Goal: Task Accomplishment & Management: Manage account settings

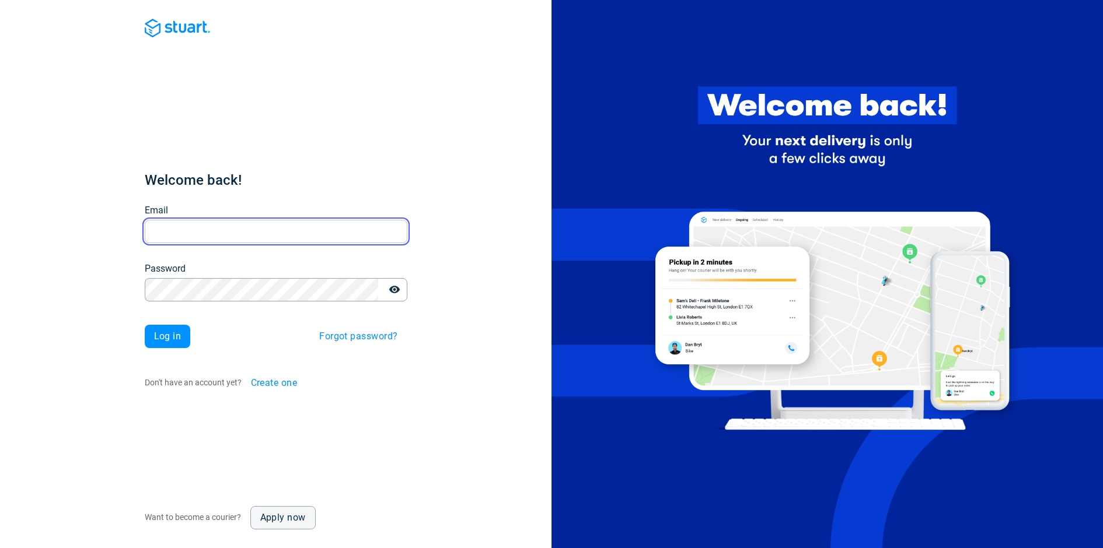
click at [196, 226] on input "Email" at bounding box center [276, 232] width 263 height 23
type input "[EMAIL_ADDRESS][DOMAIN_NAME]"
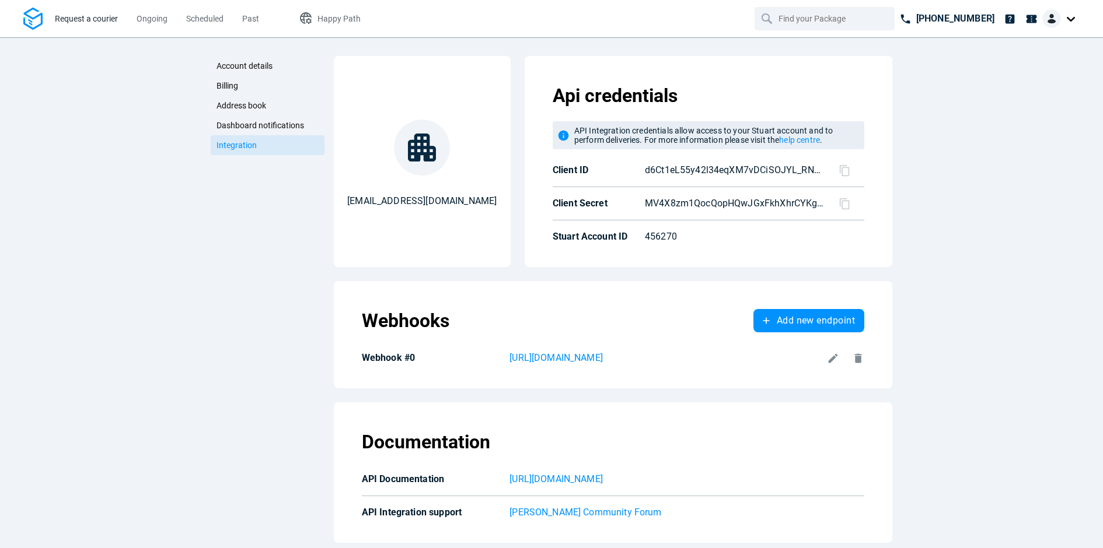
click at [99, 16] on span "Request a courier" at bounding box center [86, 18] width 63 height 9
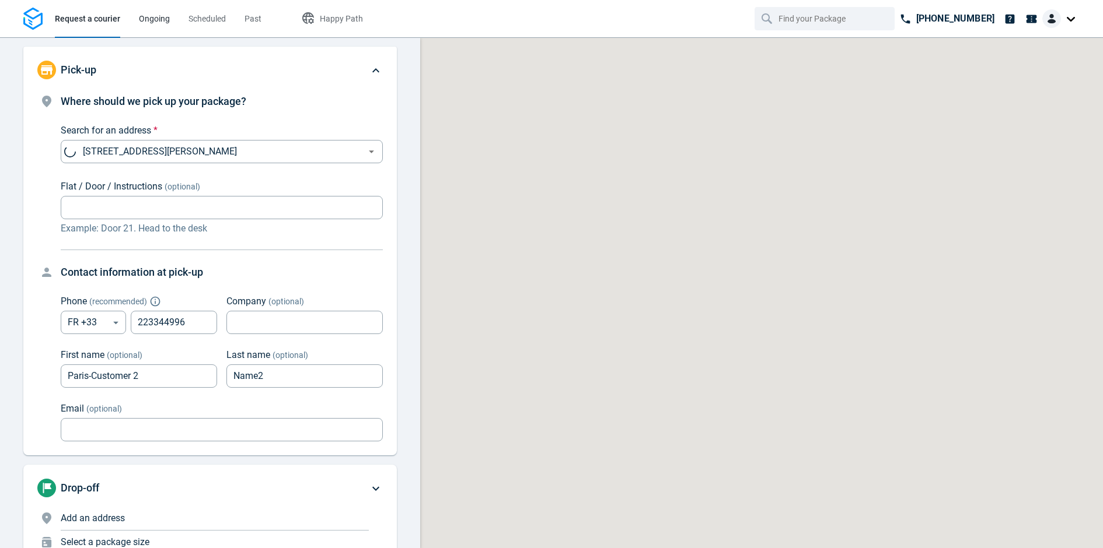
type input "now"
click at [168, 25] on link "Ongoing" at bounding box center [154, 18] width 31 height 37
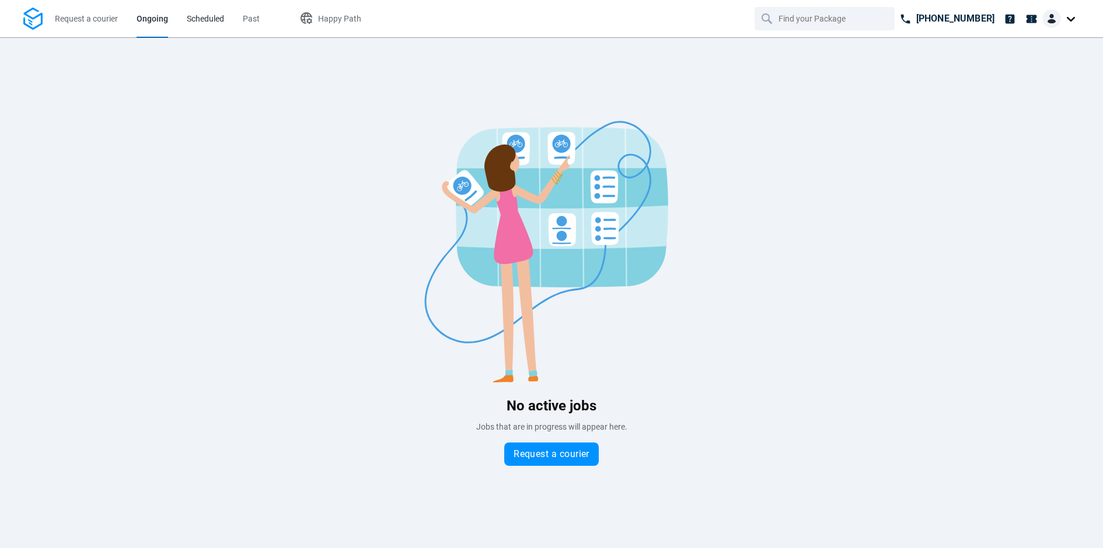
click at [204, 11] on link "Scheduled" at bounding box center [205, 18] width 37 height 37
click at [252, 23] on span "Past" at bounding box center [252, 19] width 17 height 12
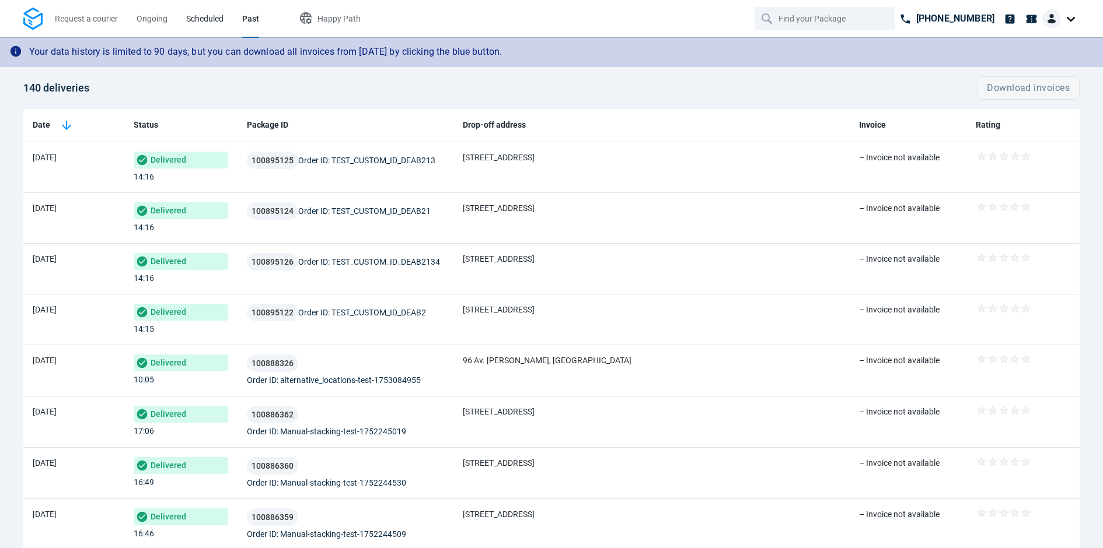
click at [218, 16] on span "Scheduled" at bounding box center [204, 18] width 37 height 9
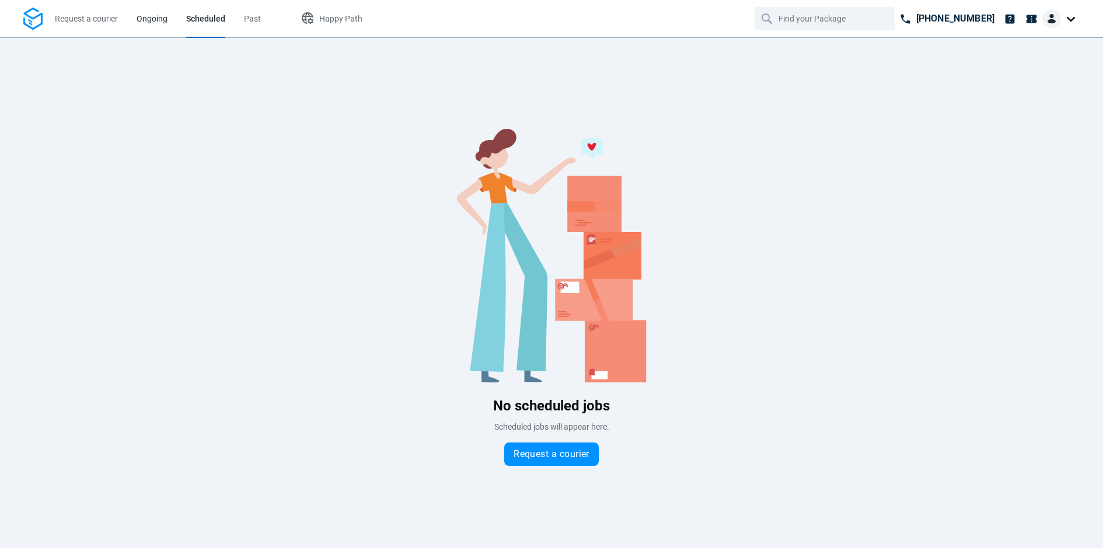
click at [159, 10] on link "Ongoing" at bounding box center [152, 18] width 31 height 37
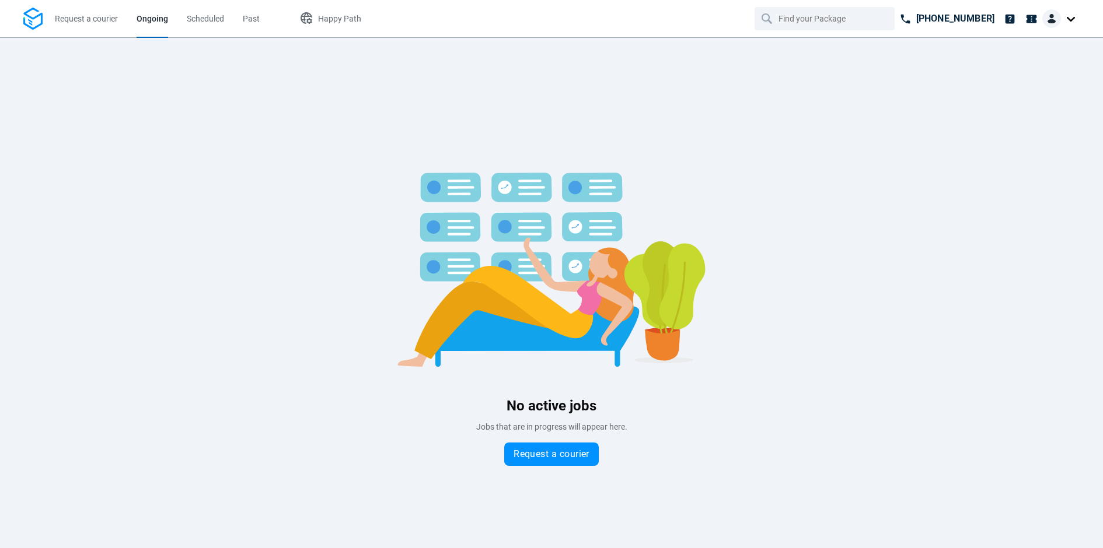
click at [96, 21] on span "Request a courier" at bounding box center [86, 18] width 63 height 9
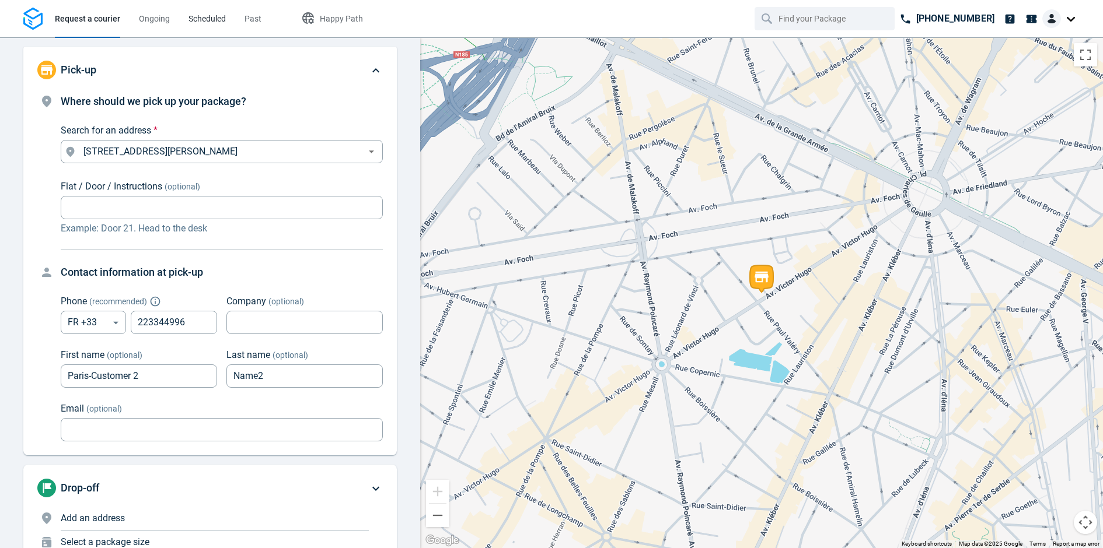
click at [209, 16] on span "Scheduled" at bounding box center [206, 18] width 37 height 9
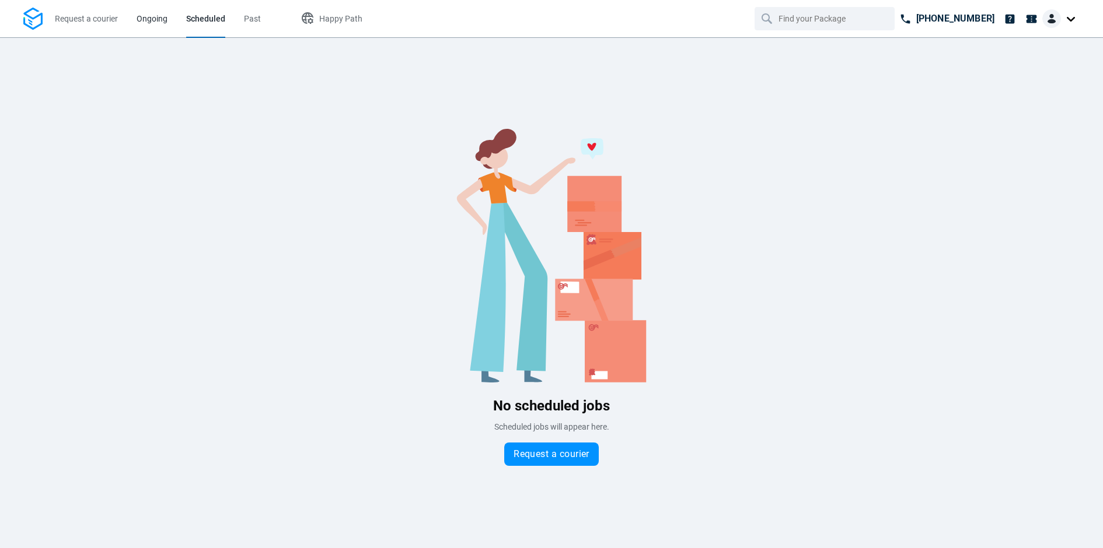
click at [155, 20] on span "Ongoing" at bounding box center [152, 18] width 31 height 9
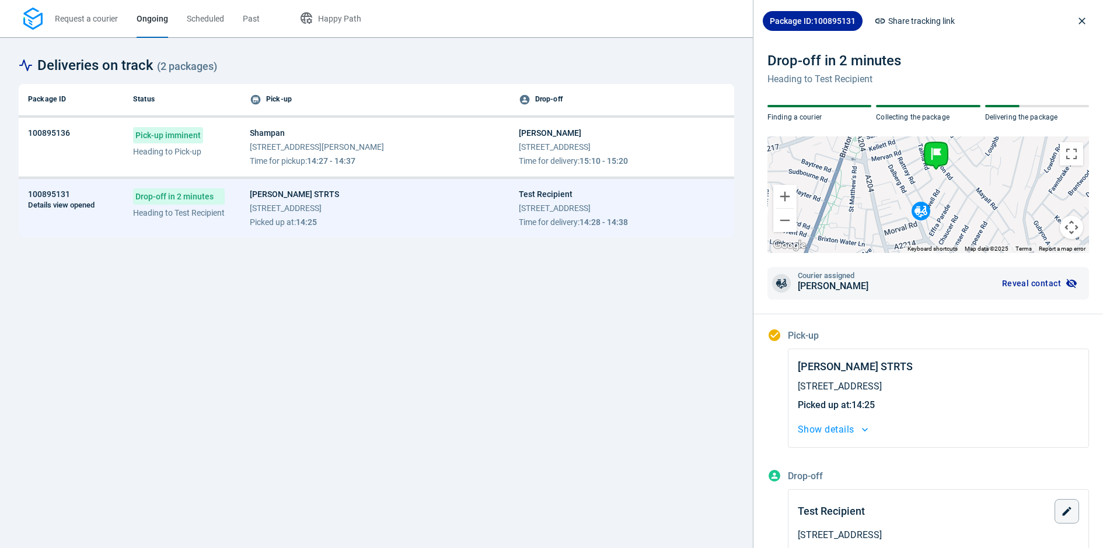
click at [174, 155] on p "Heading to Pick-up" at bounding box center [168, 152] width 70 height 12
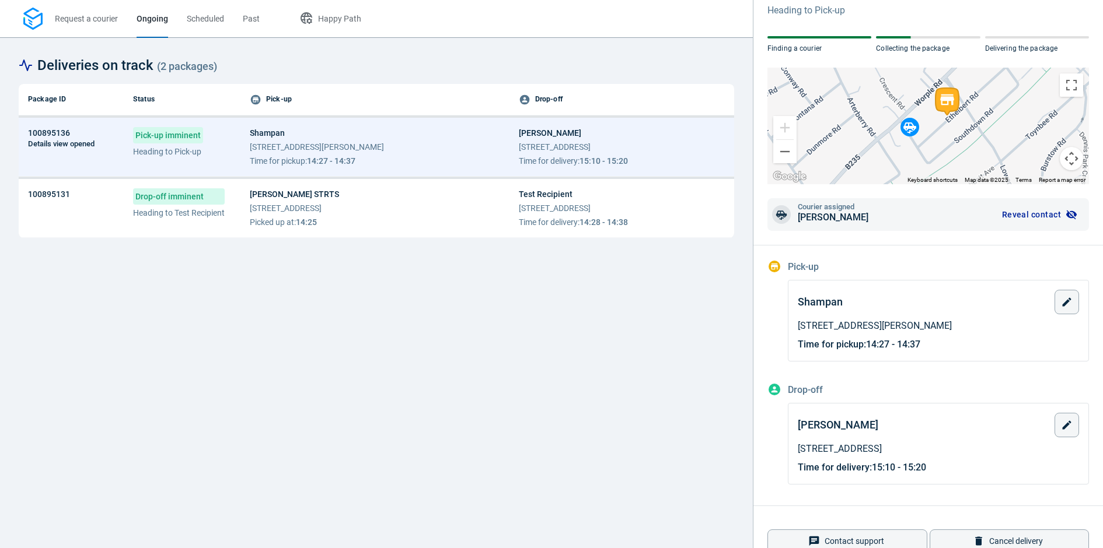
scroll to position [94, 0]
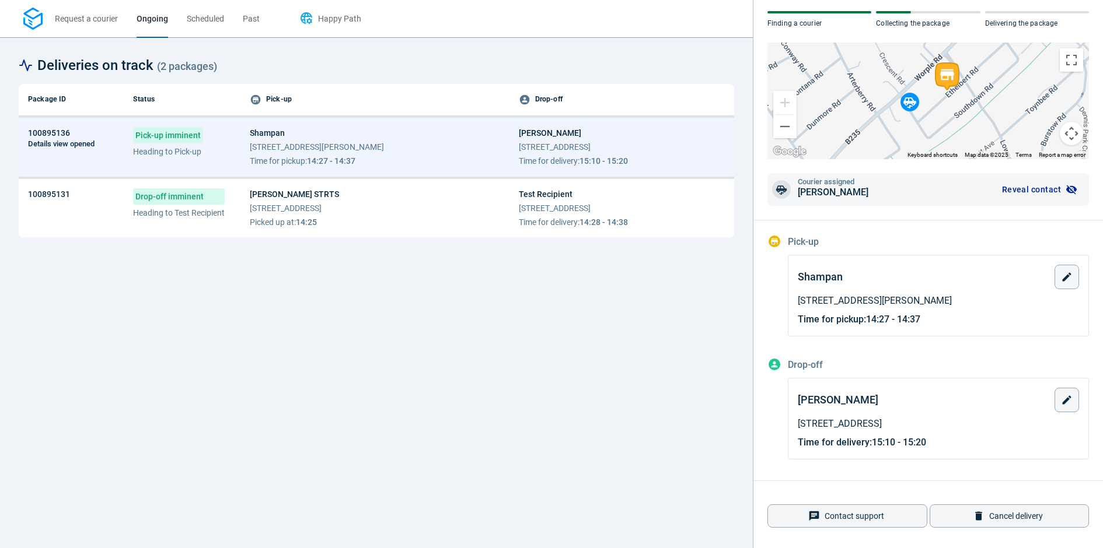
click at [338, 21] on span "Happy Path" at bounding box center [339, 18] width 43 height 9
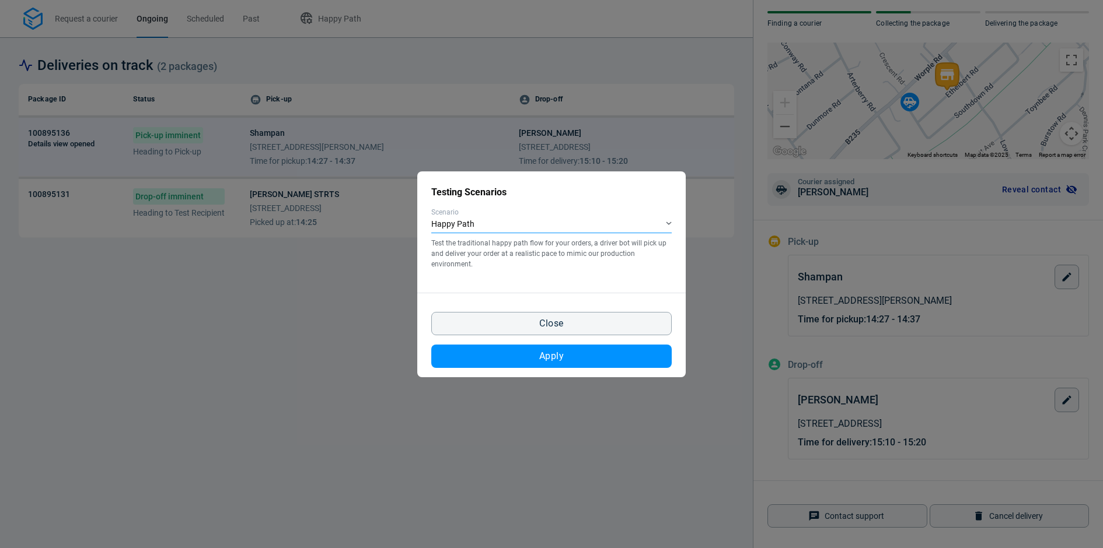
click at [553, 226] on div "Happy Path" at bounding box center [551, 224] width 240 height 17
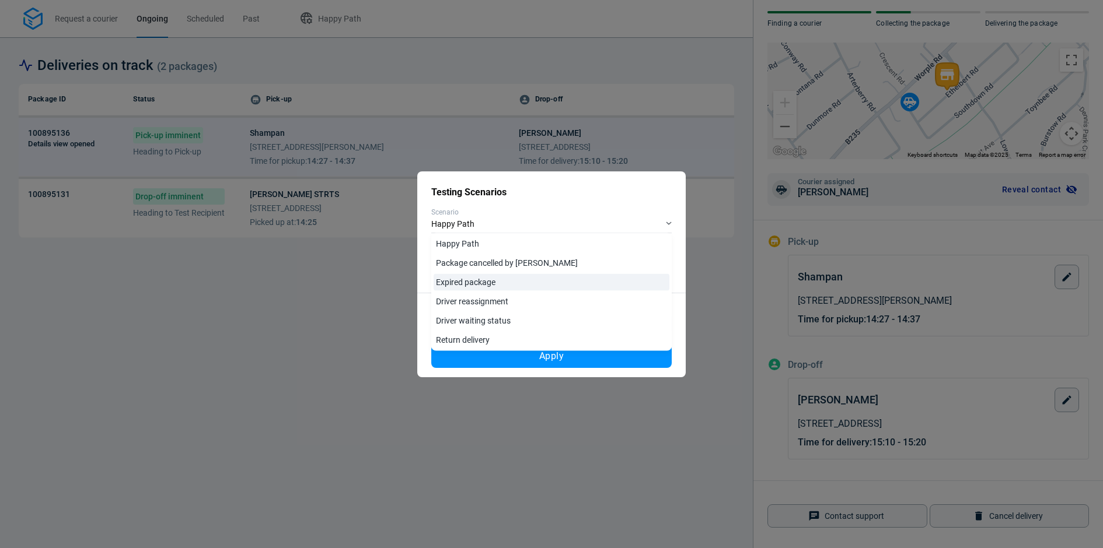
click at [497, 284] on link "Expired package" at bounding box center [552, 282] width 236 height 17
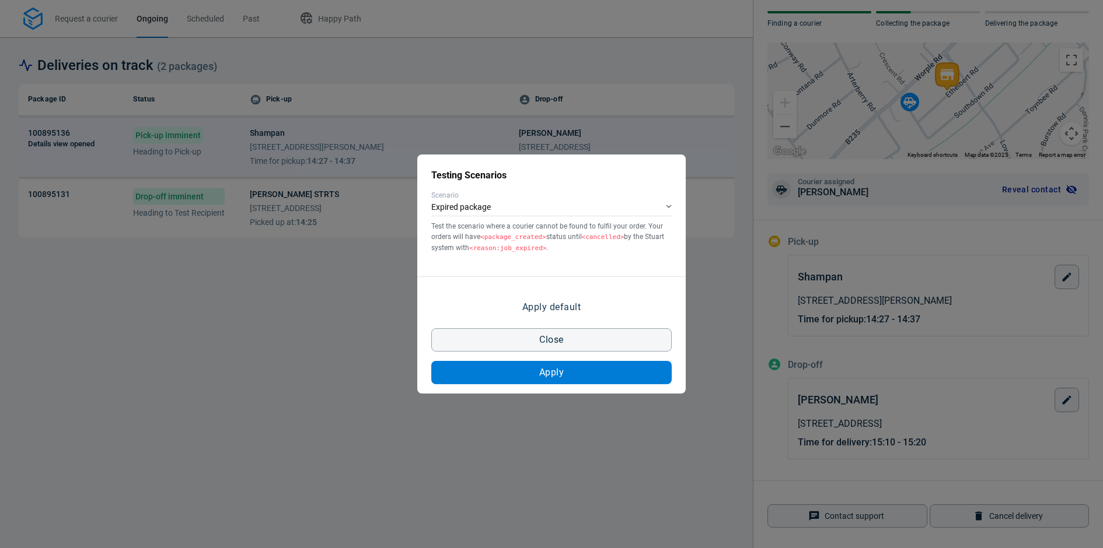
click at [589, 370] on button "Apply" at bounding box center [551, 372] width 240 height 23
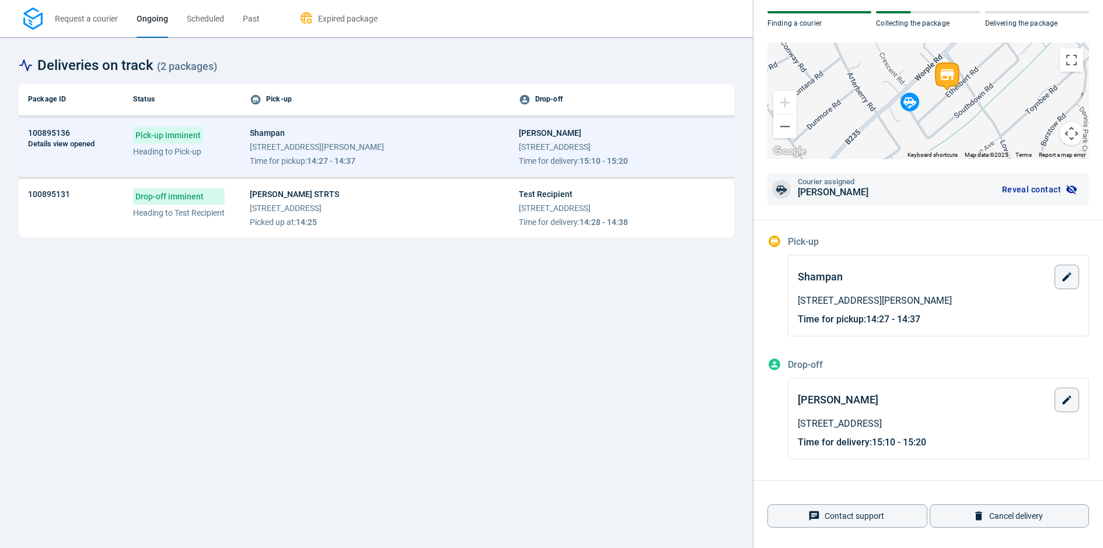
click at [698, 70] on div "Deliveries on track ( 2 packages )" at bounding box center [376, 65] width 715 height 19
click at [677, 41] on div "Deliveries on track ( 2 packages ) Package ID Status Pick-up Drop-off 100895136…" at bounding box center [376, 292] width 753 height 511
click at [87, 21] on span "Request a courier" at bounding box center [86, 18] width 63 height 9
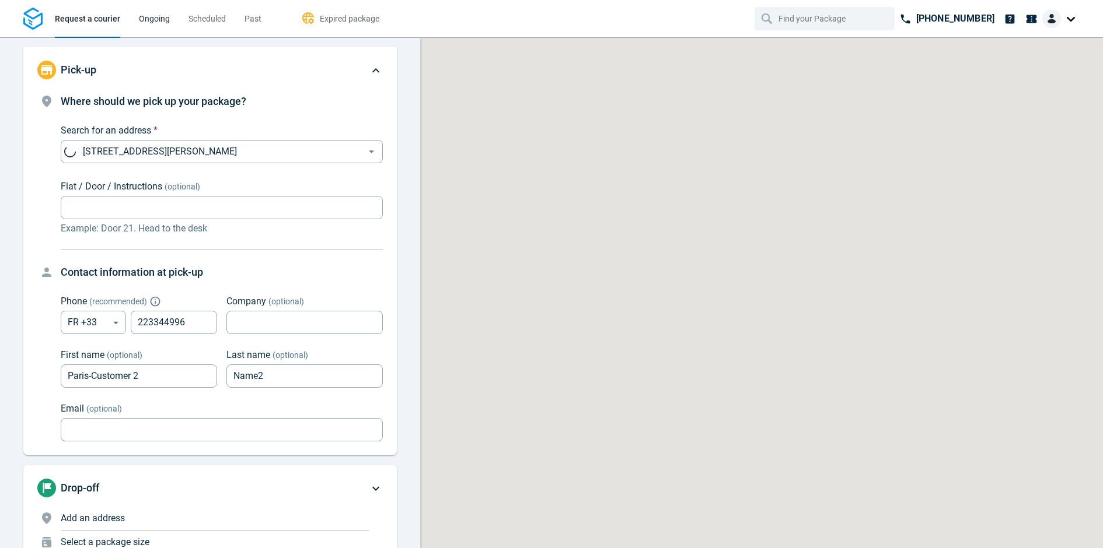
type input "now"
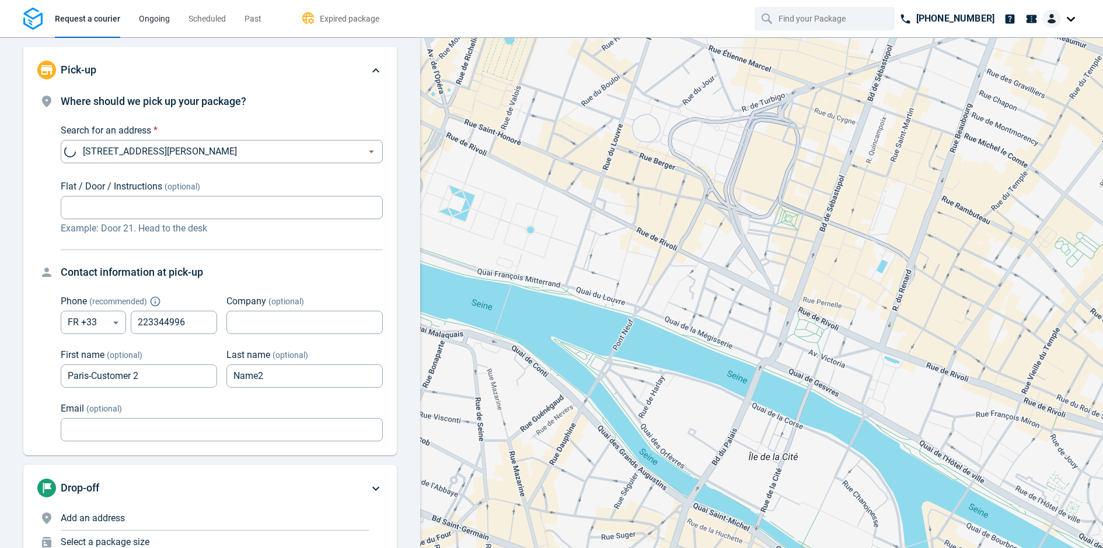
click at [165, 21] on span "Ongoing" at bounding box center [154, 18] width 31 height 9
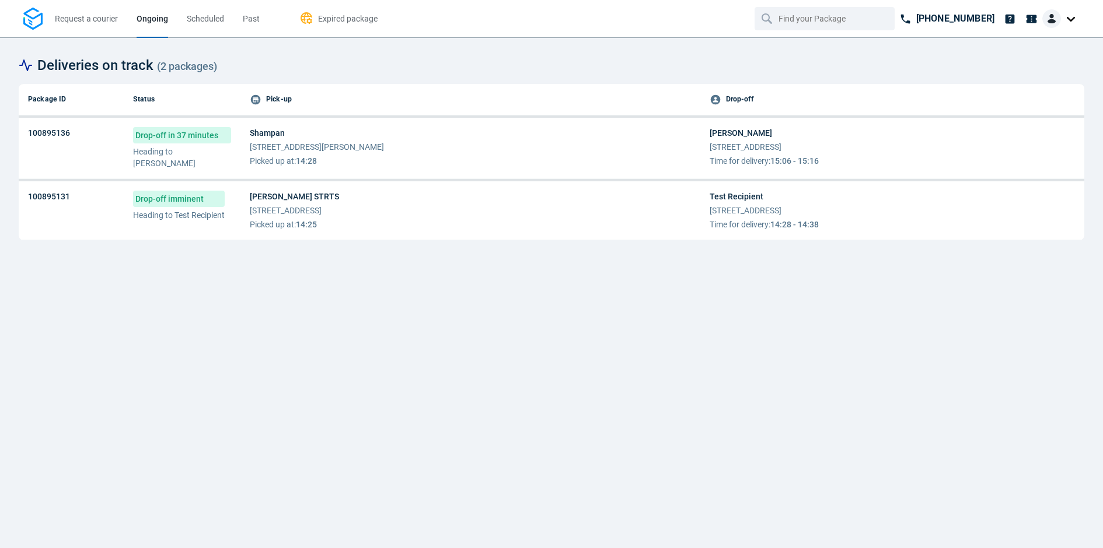
click at [235, 142] on td "Drop-off in 37 minutes Heading to Ishani Ranpariya" at bounding box center [182, 148] width 117 height 61
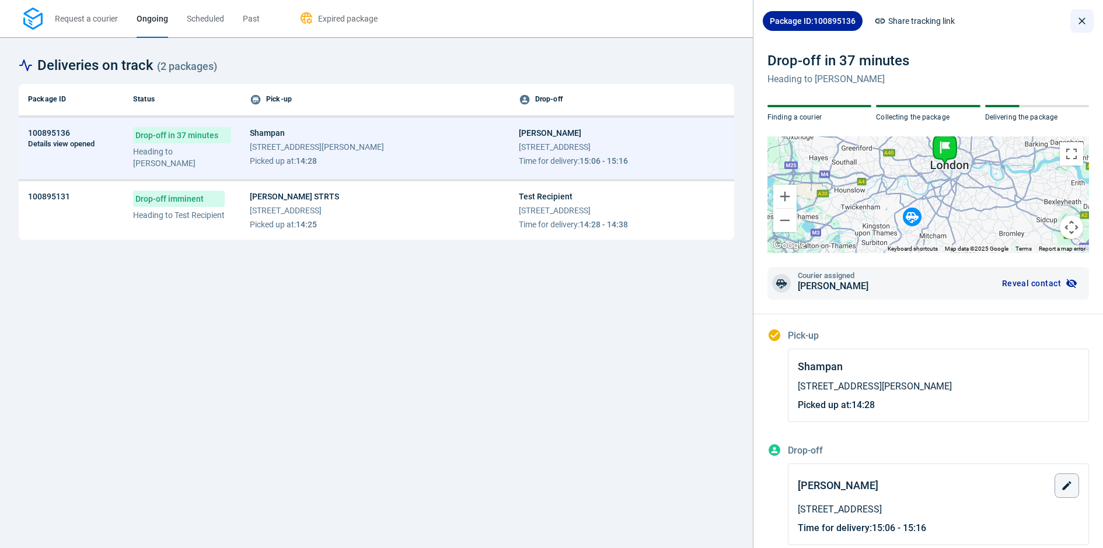
click at [1081, 18] on icon "close drawer" at bounding box center [1082, 21] width 12 height 12
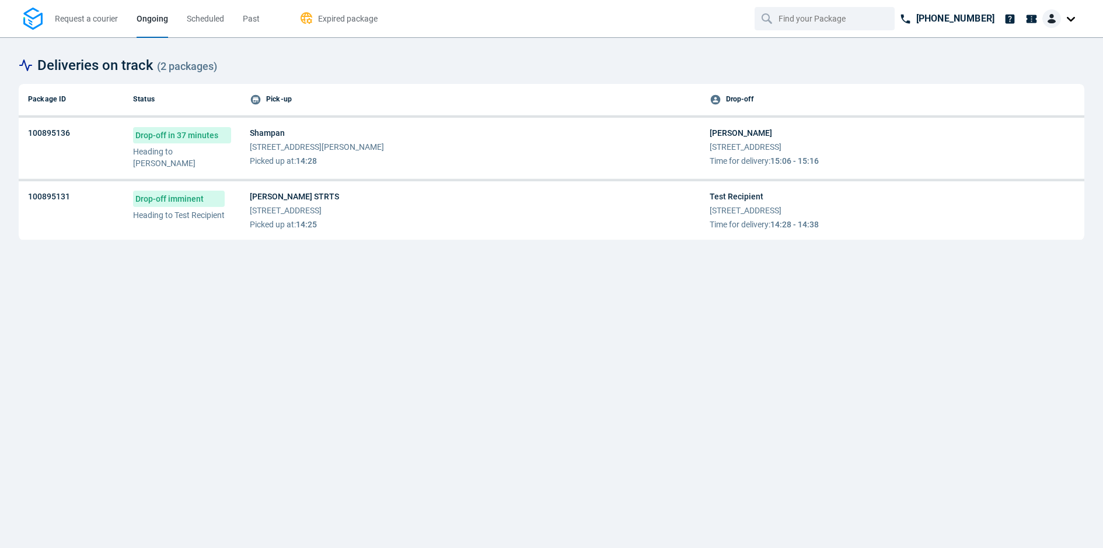
click at [1074, 18] on div at bounding box center [1060, 18] width 37 height 19
click at [1020, 76] on span "Settings" at bounding box center [1030, 71] width 30 height 12
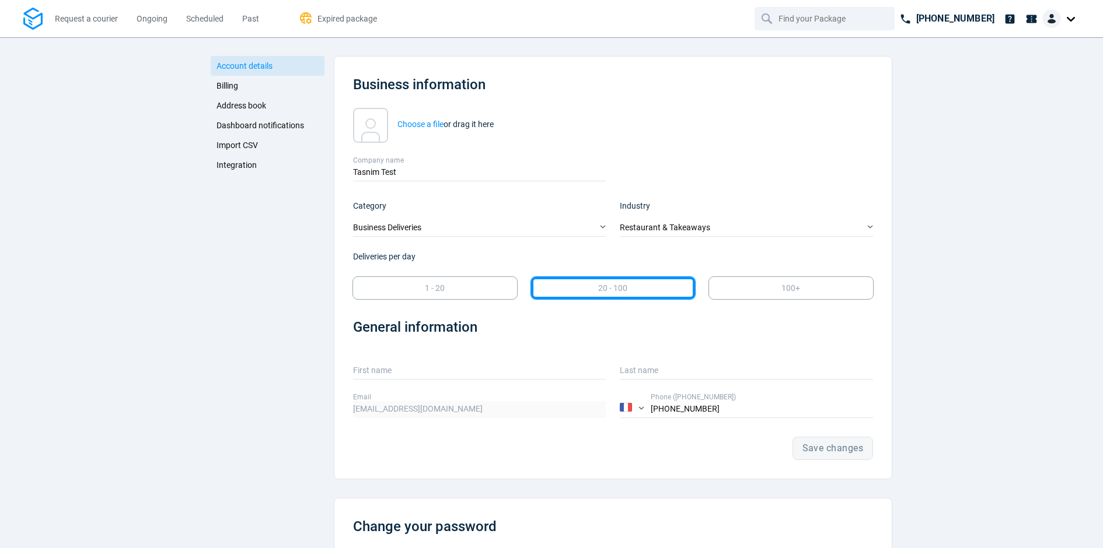
click at [251, 168] on span "Integration" at bounding box center [236, 164] width 40 height 9
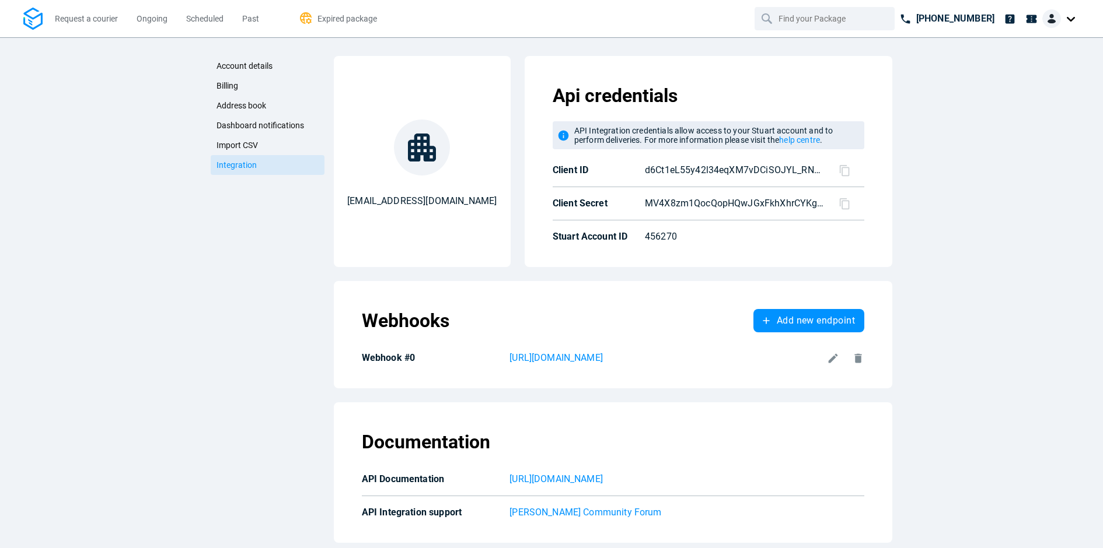
click at [854, 354] on icon at bounding box center [858, 358] width 12 height 12
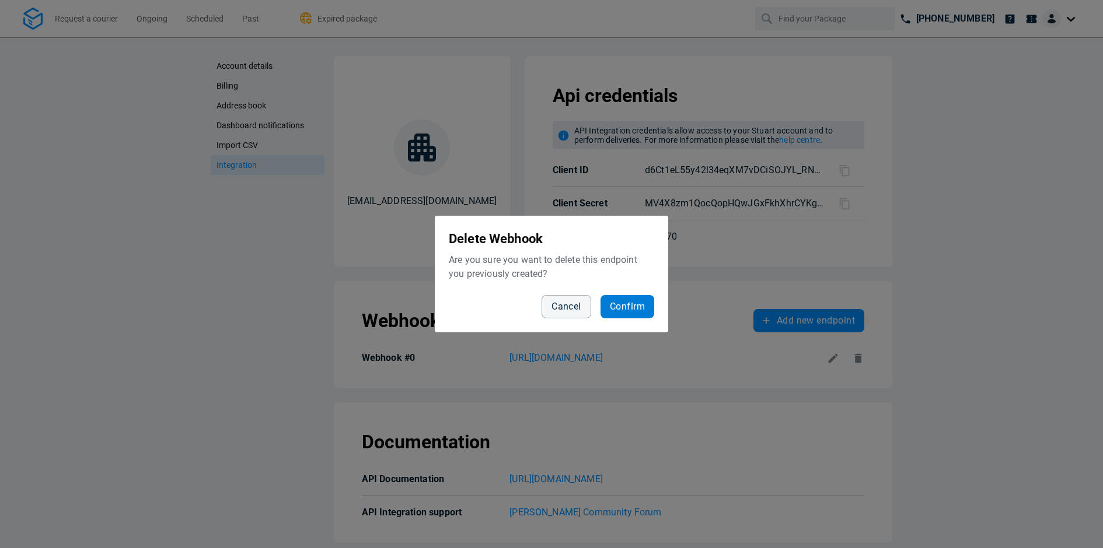
click at [634, 309] on span "Confirm" at bounding box center [627, 306] width 35 height 9
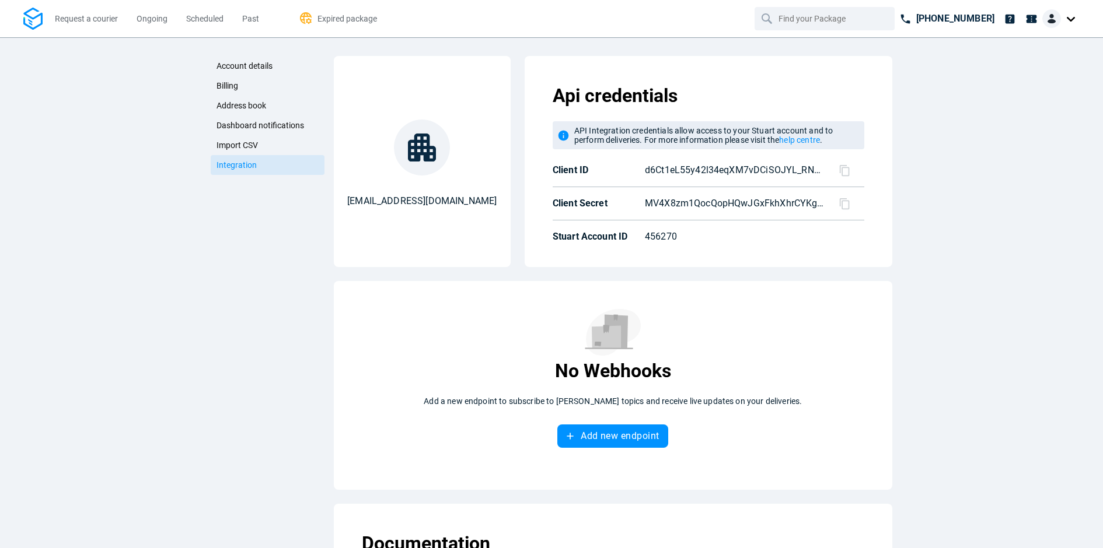
click at [814, 327] on div "No Webhooks Add a new endpoint to subscribe to Stuart webhooks topics and recei…" at bounding box center [613, 378] width 502 height 139
click at [594, 442] on button "Add new endpoint" at bounding box center [612, 436] width 111 height 23
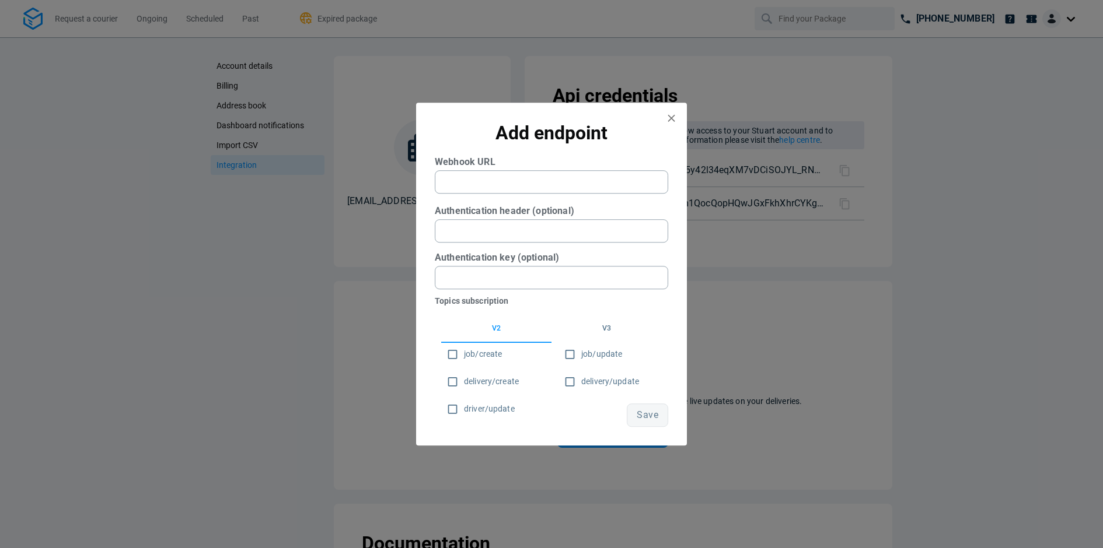
click at [499, 187] on URL "text" at bounding box center [551, 181] width 233 height 23
paste URL "[URL][DOMAIN_NAME]"
type URL "[URL][DOMAIN_NAME]"
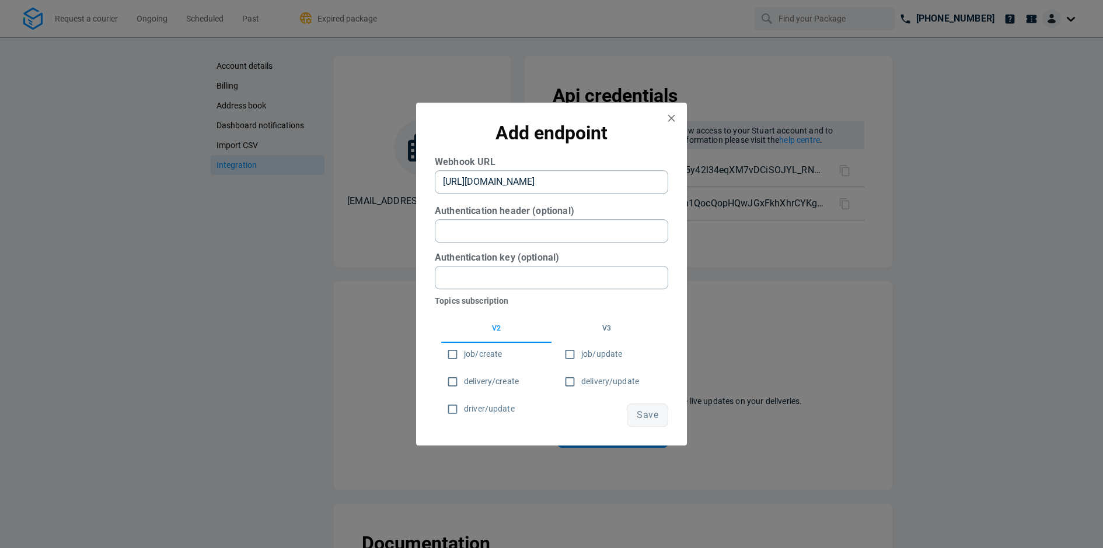
click at [489, 355] on span "job/create" at bounding box center [483, 354] width 38 height 12
click at [464, 355] on input "job/create" at bounding box center [452, 354] width 23 height 23
click at [492, 352] on span "job/create" at bounding box center [483, 354] width 38 height 12
click at [464, 352] on input "job/create" at bounding box center [452, 354] width 23 height 23
checkbox input "false"
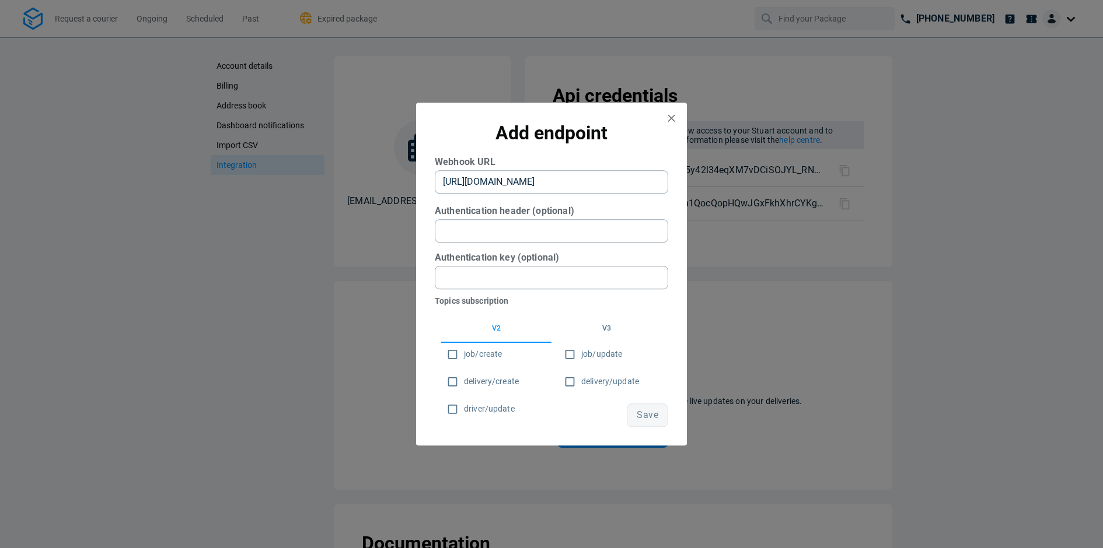
click at [487, 407] on span "driver/update" at bounding box center [489, 409] width 51 height 12
click at [464, 407] on input "driver/update" at bounding box center [452, 409] width 23 height 23
checkbox input "true"
click at [574, 378] on input "delivery/update" at bounding box center [569, 381] width 23 height 23
checkbox input "true"
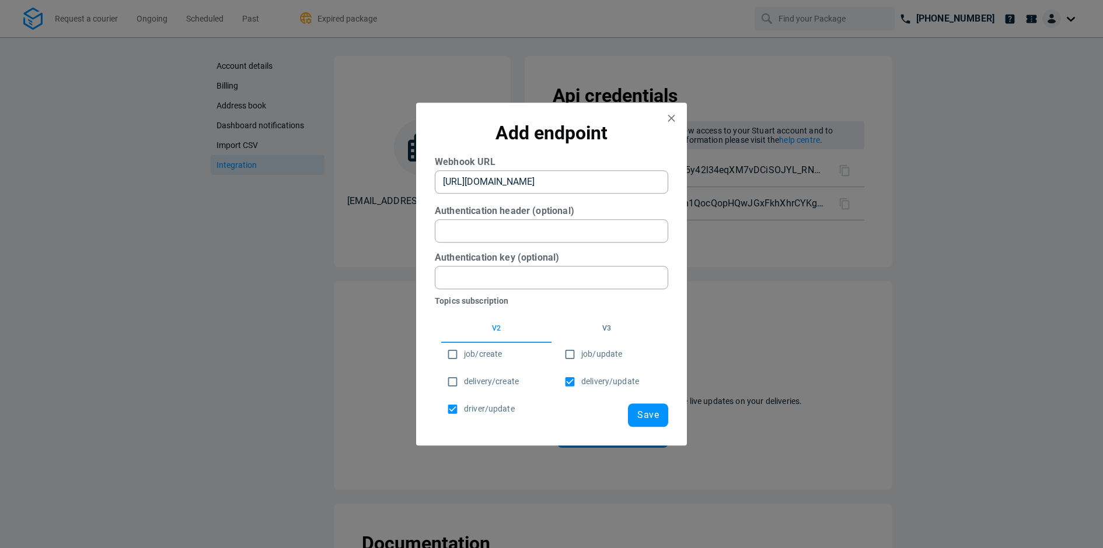
click at [571, 351] on input "job/update" at bounding box center [569, 354] width 23 height 23
checkbox input "true"
click at [471, 407] on span "driver/update" at bounding box center [489, 409] width 51 height 12
click at [464, 407] on input "driver/update" at bounding box center [452, 409] width 23 height 23
checkbox input "false"
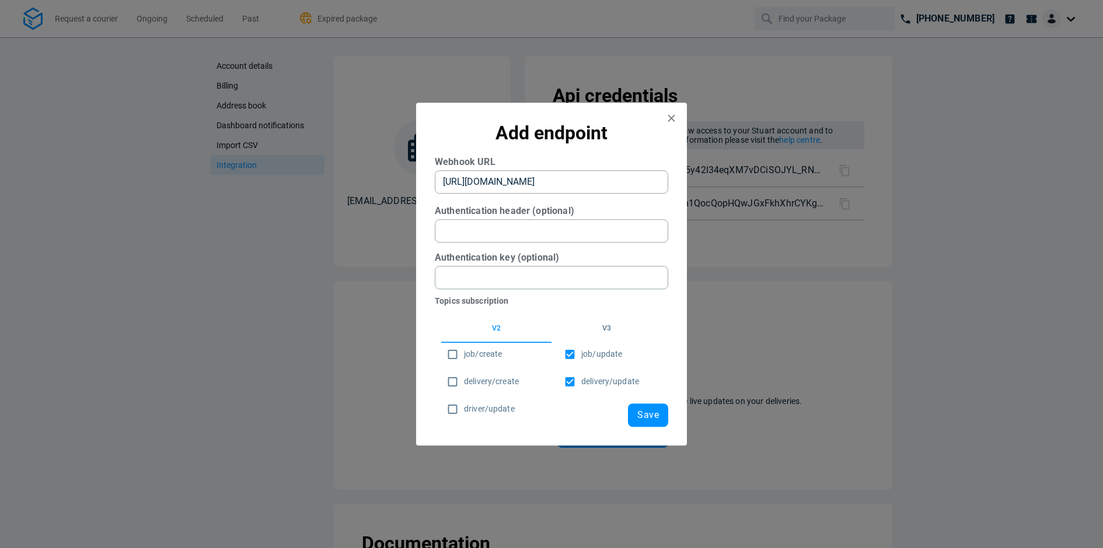
click at [606, 330] on button "v3" at bounding box center [606, 329] width 110 height 28
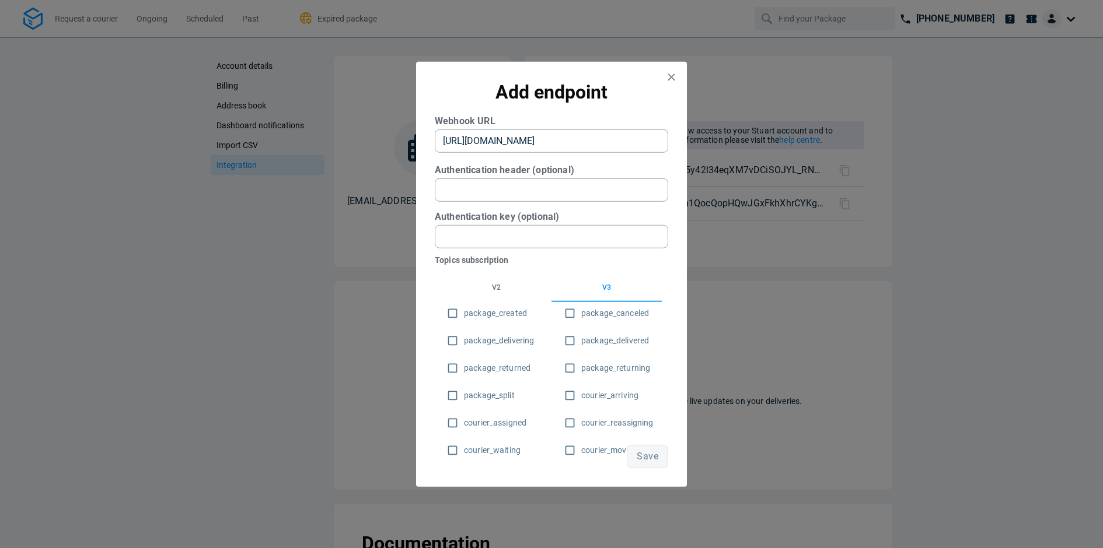
click at [567, 310] on input "package_canceled" at bounding box center [569, 313] width 23 height 23
checkbox input "true"
click at [568, 338] on input "package_delivered" at bounding box center [569, 340] width 23 height 23
checkbox input "true"
click at [573, 365] on input "package_returning" at bounding box center [569, 367] width 23 height 23
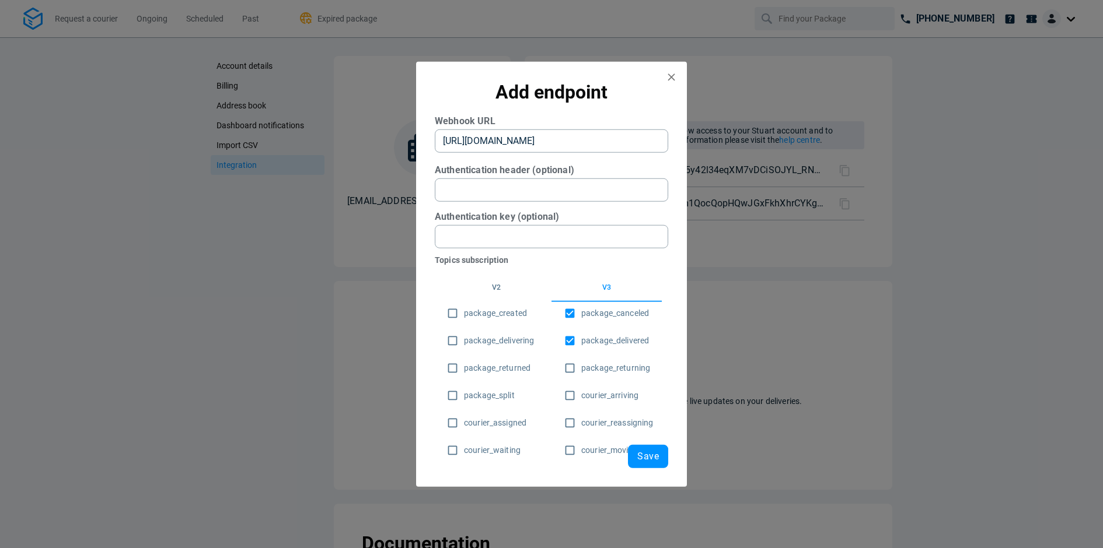
checkbox input "true"
click at [571, 393] on input "courier_arriving" at bounding box center [569, 395] width 23 height 23
checkbox input "true"
click at [569, 413] on input "courier_reassigning" at bounding box center [569, 422] width 23 height 23
checkbox input "true"
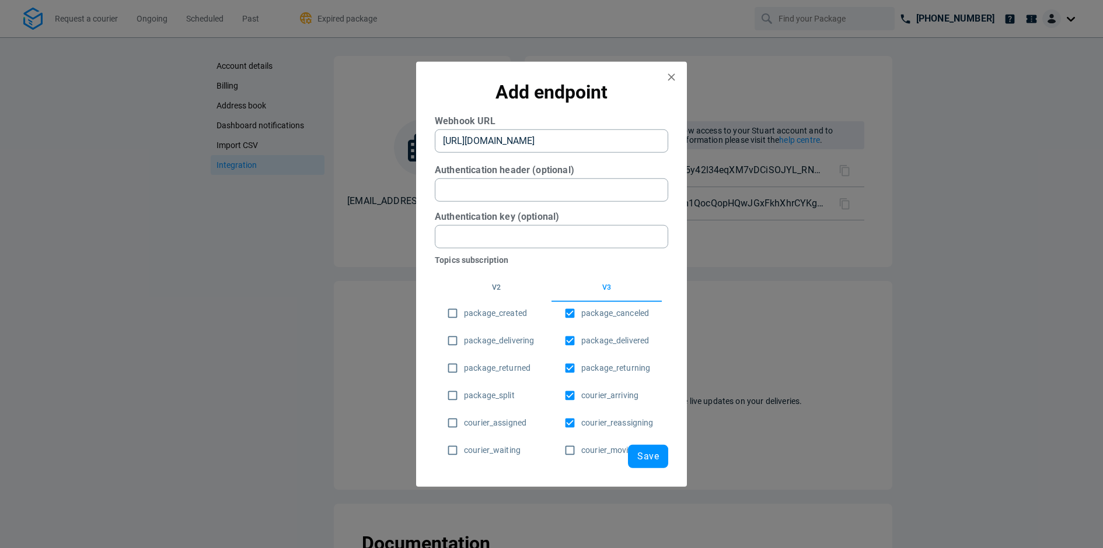
click at [476, 323] on label "package_created" at bounding box center [484, 313] width 86 height 23
click at [464, 323] on input "package_created" at bounding box center [452, 313] width 23 height 23
checkbox input "true"
click at [468, 351] on label "package_delivering" at bounding box center [487, 340] width 93 height 23
click at [464, 351] on input "package_delivering" at bounding box center [452, 340] width 23 height 23
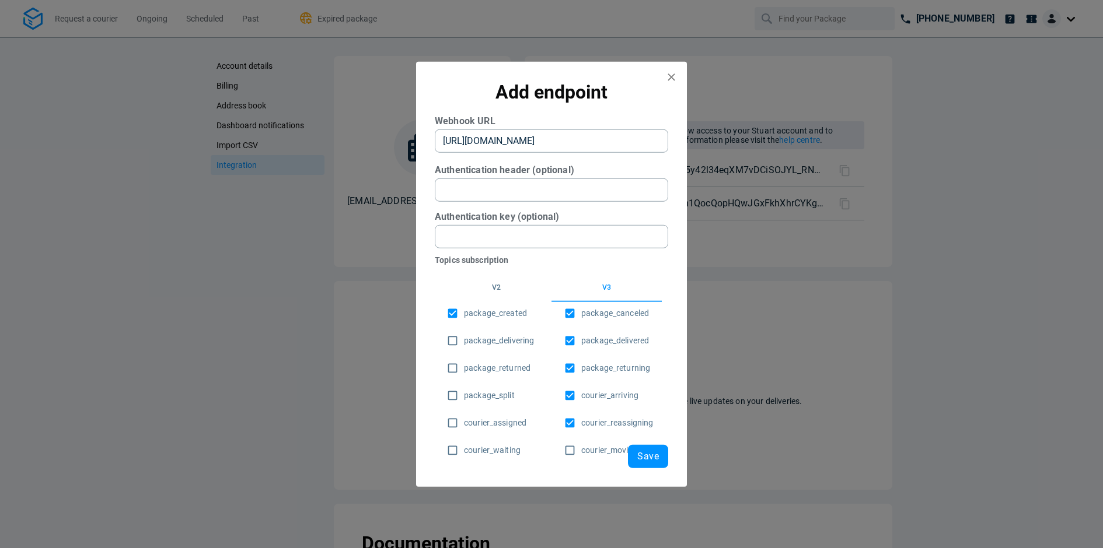
checkbox input "true"
click at [471, 369] on span "package_returned" at bounding box center [497, 368] width 67 height 12
click at [464, 369] on input "package_returned" at bounding box center [452, 367] width 23 height 23
checkbox input "true"
click at [473, 384] on label "package_split" at bounding box center [478, 395] width 74 height 23
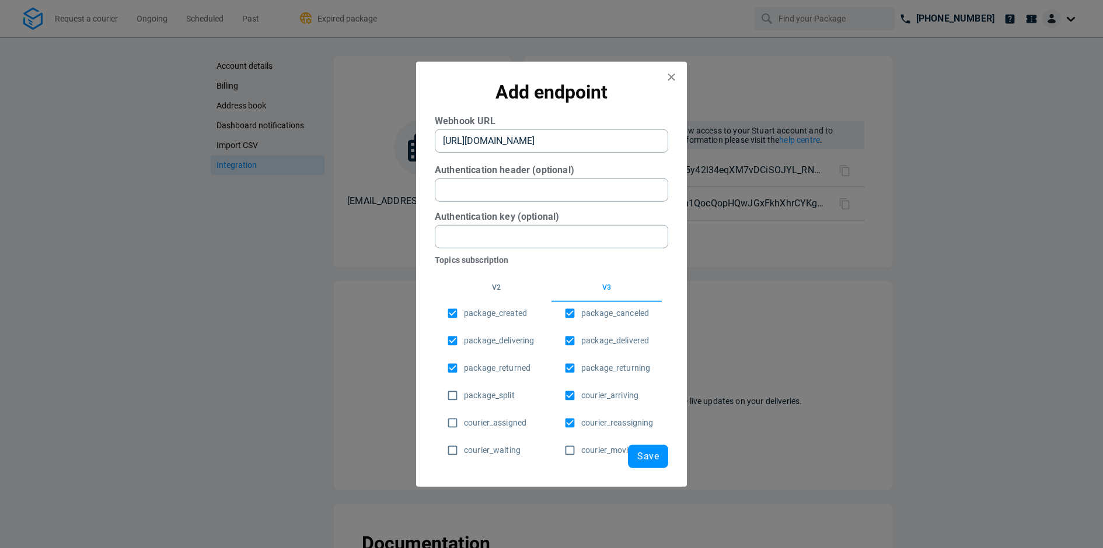
click at [464, 384] on input "package_split" at bounding box center [452, 395] width 23 height 23
checkbox input "true"
click at [492, 425] on span "courier_assigned" at bounding box center [495, 423] width 62 height 12
click at [464, 425] on input "courier_assigned" at bounding box center [452, 422] width 23 height 23
checkbox input "true"
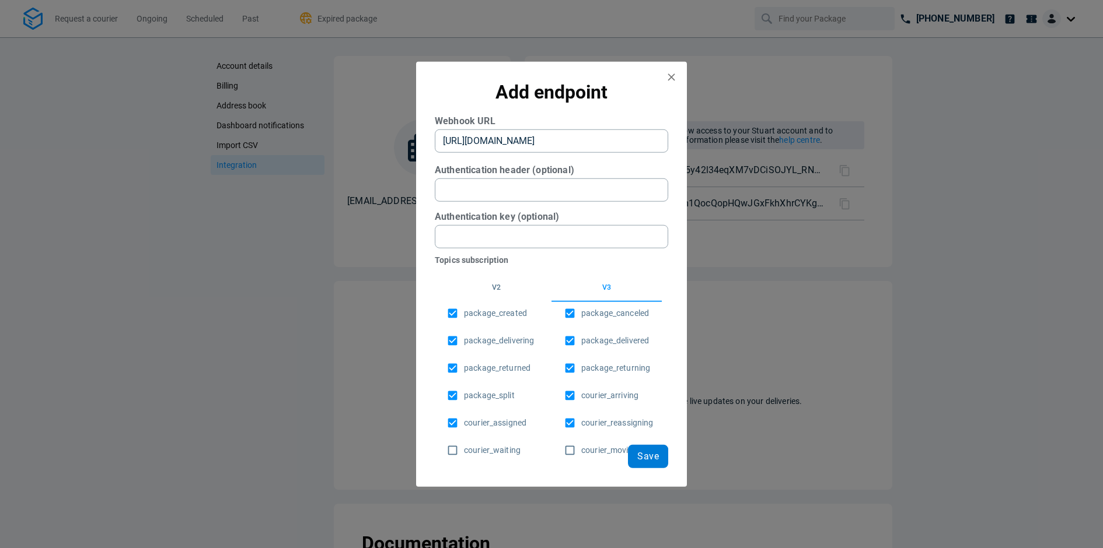
click at [660, 463] on button "Save" at bounding box center [648, 456] width 40 height 23
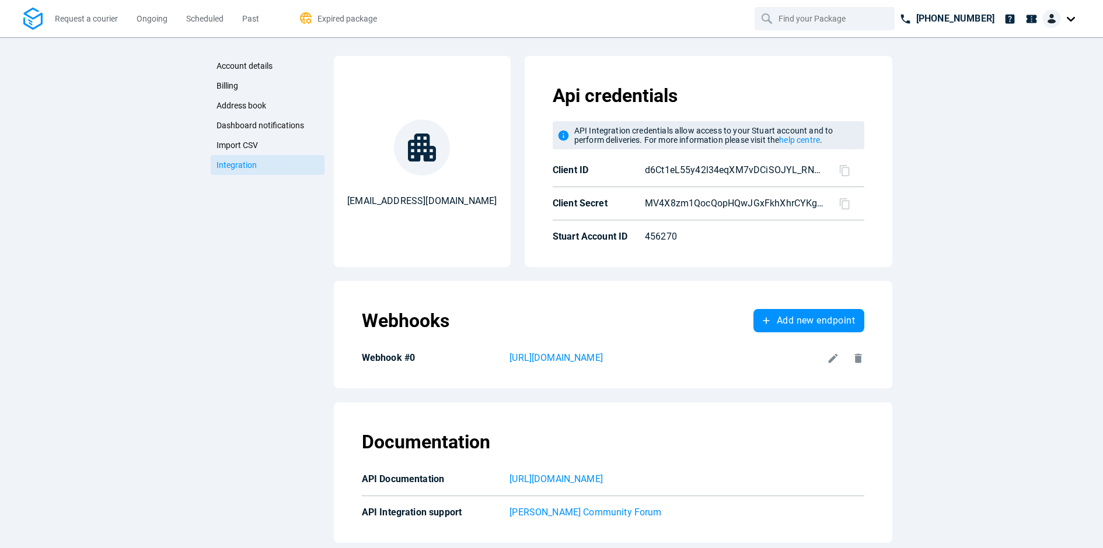
scroll to position [3, 0]
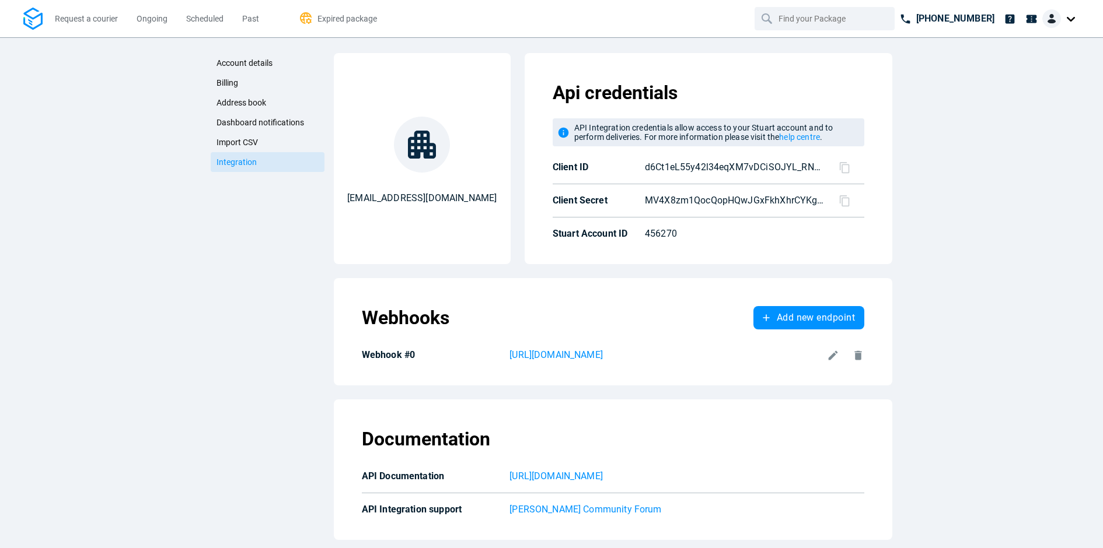
click at [830, 356] on icon at bounding box center [832, 355] width 9 height 9
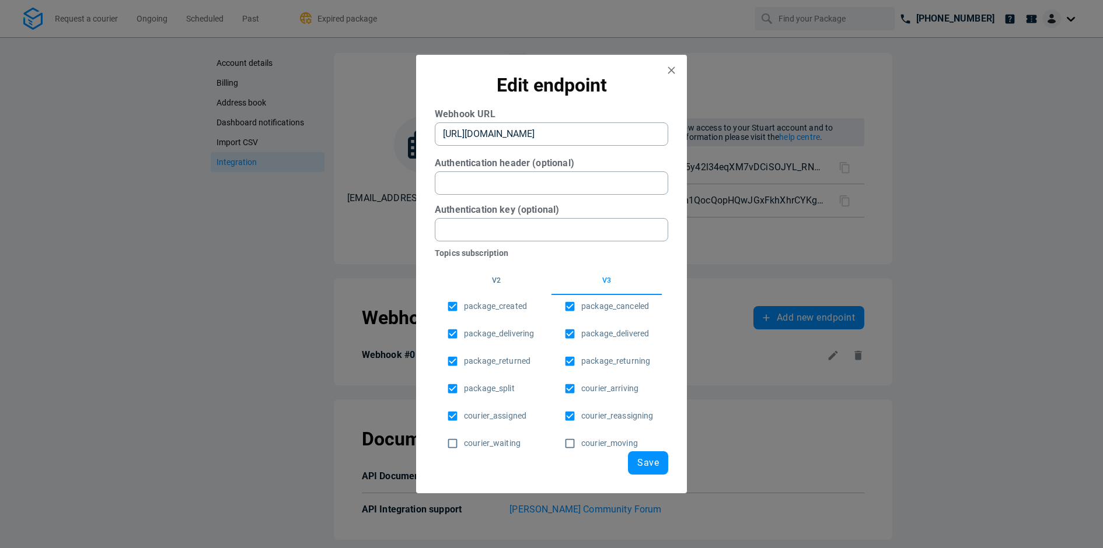
click at [502, 282] on button "v2" at bounding box center [496, 281] width 110 height 28
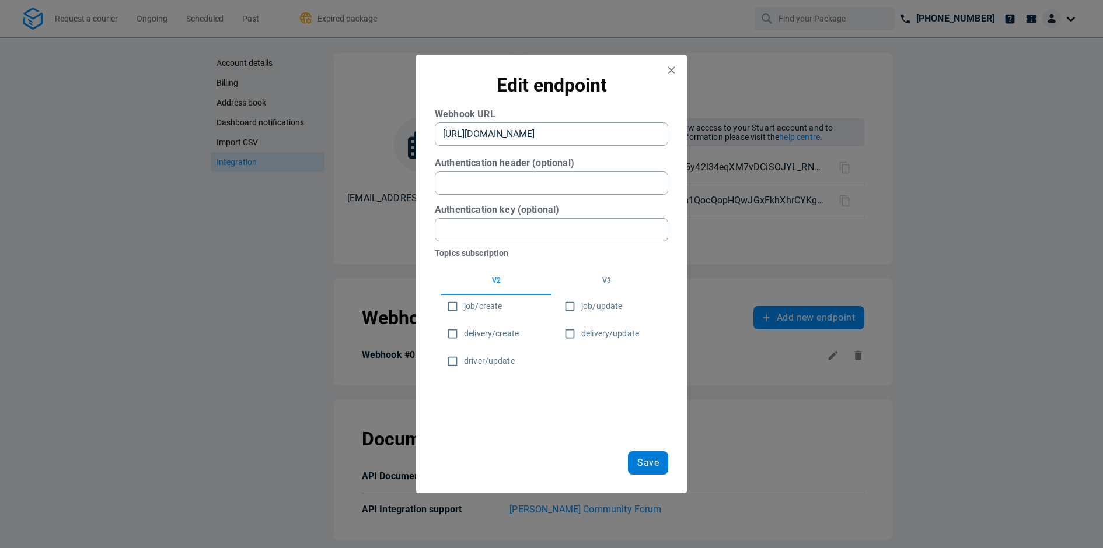
click at [653, 465] on span "Save" at bounding box center [648, 463] width 22 height 9
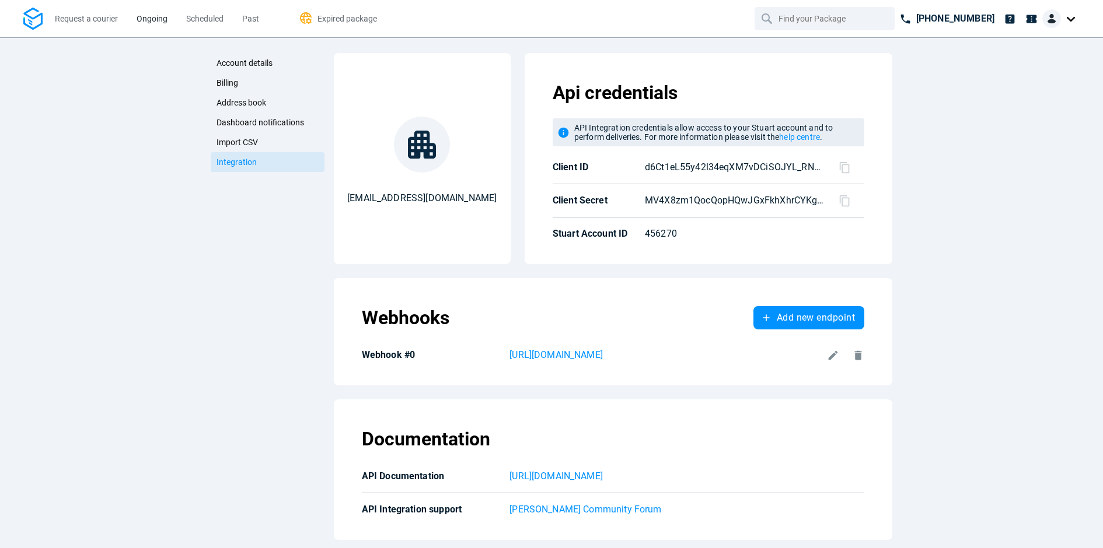
click at [137, 20] on span "Ongoing" at bounding box center [152, 18] width 31 height 9
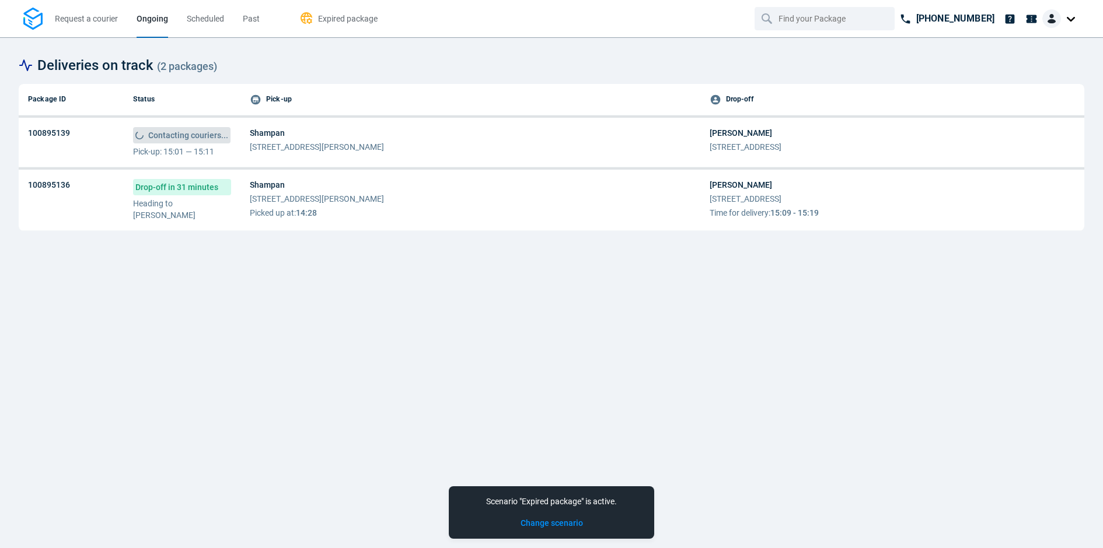
click at [209, 159] on td "Contacting couriers... Pick-up: 15:01 — 15:11" at bounding box center [182, 143] width 117 height 50
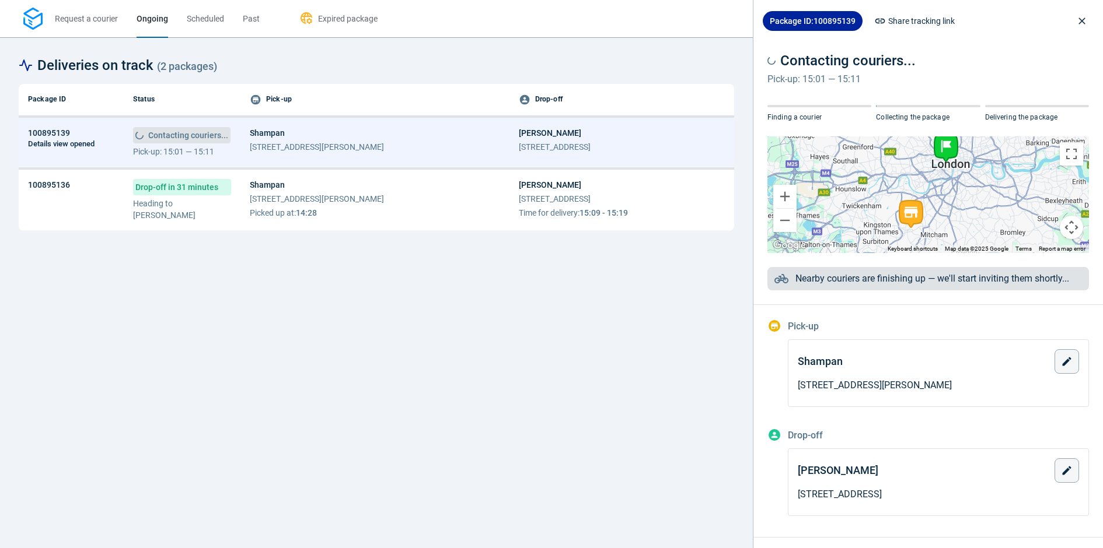
click at [225, 153] on p "Pick-up: 15:01 — 15:11" at bounding box center [181, 152] width 97 height 12
click at [1083, 18] on icon "close drawer" at bounding box center [1082, 21] width 12 height 12
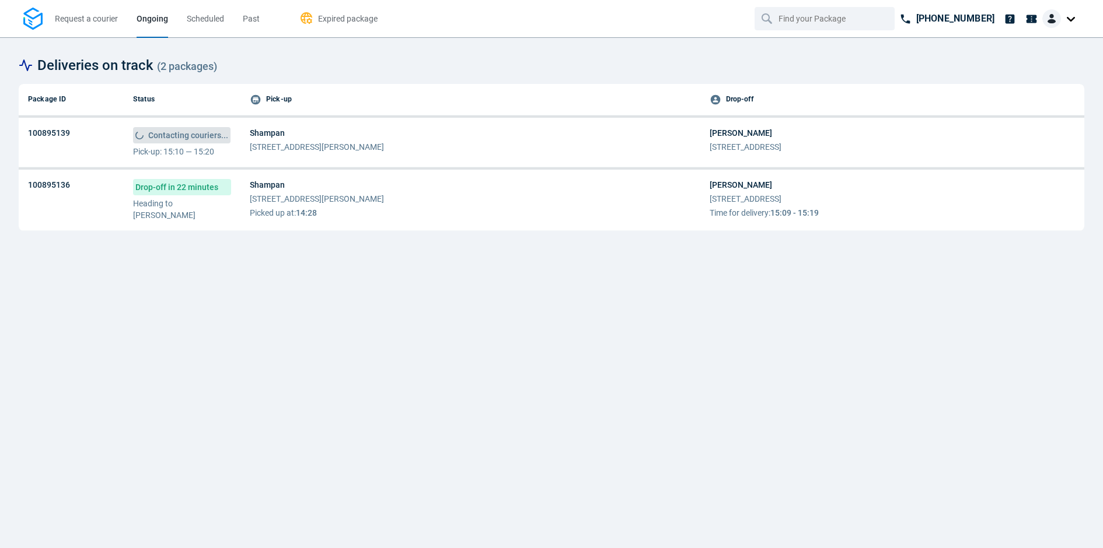
click at [1053, 16] on img at bounding box center [1051, 18] width 19 height 19
click at [1001, 65] on img at bounding box center [1004, 72] width 14 height 14
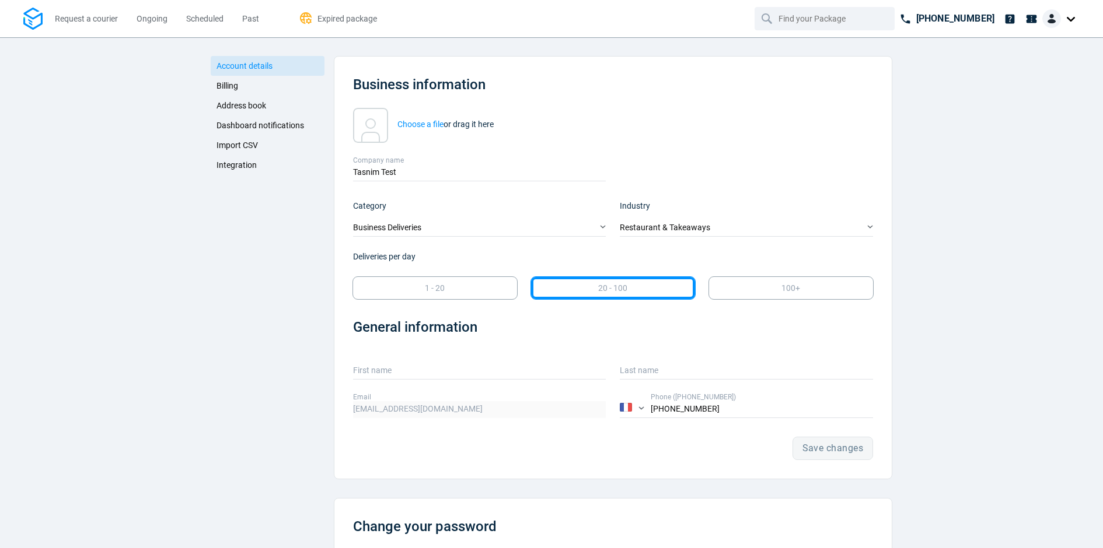
click at [253, 170] on span "Integration" at bounding box center [236, 164] width 40 height 9
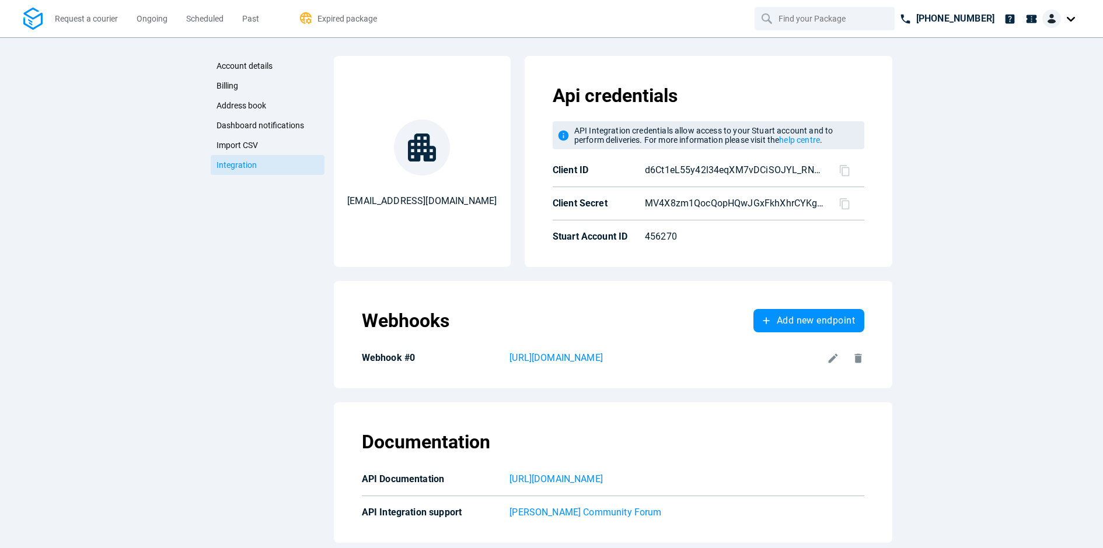
click at [563, 366] on div "Webhooks Add new endpoint Webhook #0 [URL][DOMAIN_NAME]" at bounding box center [613, 335] width 540 height 89
click at [564, 366] on div "Webhooks Add new endpoint Webhook #0 [URL][DOMAIN_NAME]" at bounding box center [613, 335] width 540 height 89
click at [575, 358] on p "[URL][DOMAIN_NAME]" at bounding box center [665, 358] width 312 height 14
